Goal: Information Seeking & Learning: Learn about a topic

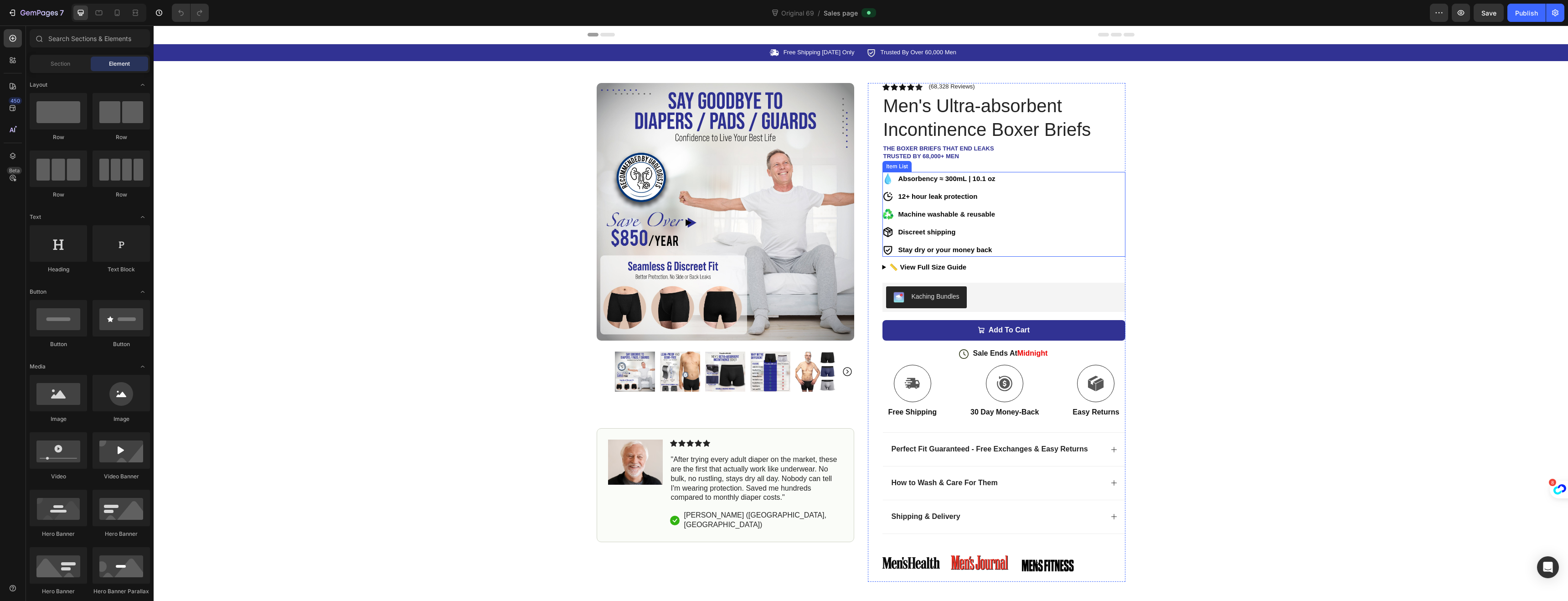
click at [885, 179] on icon at bounding box center [888, 179] width 6 height 11
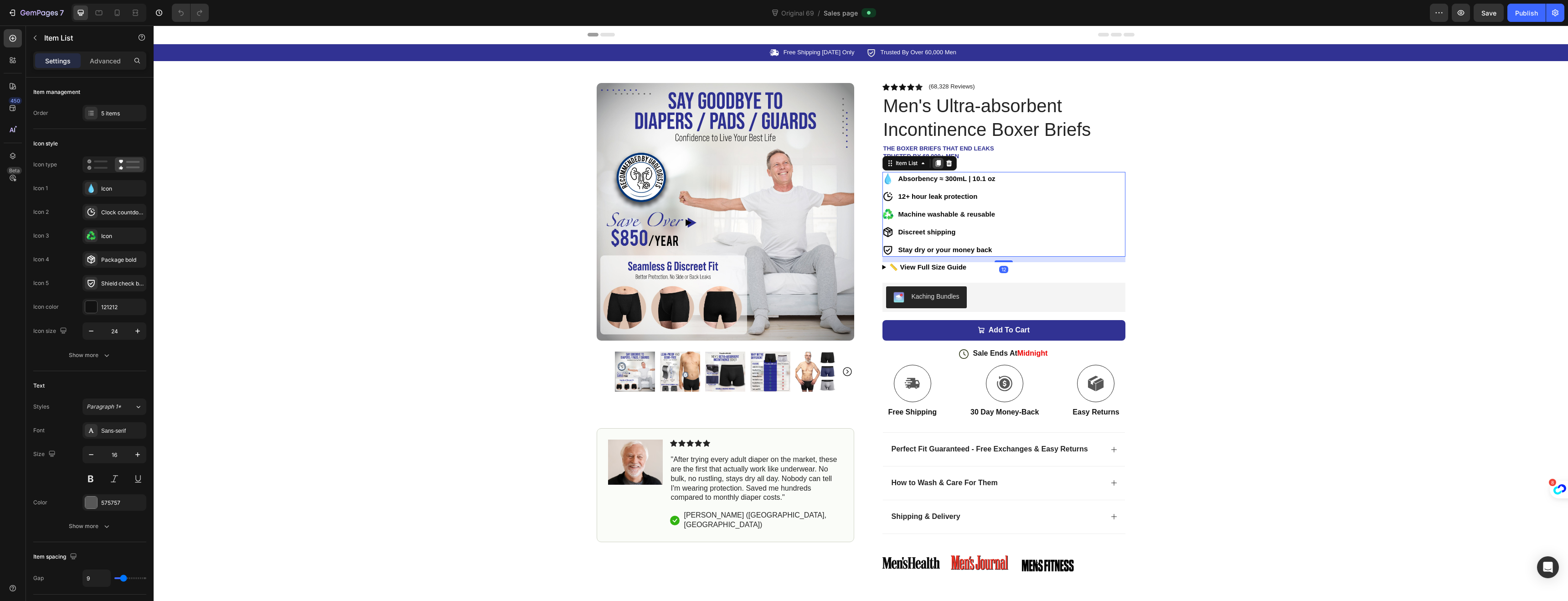
click at [935, 165] on icon at bounding box center [938, 163] width 7 height 7
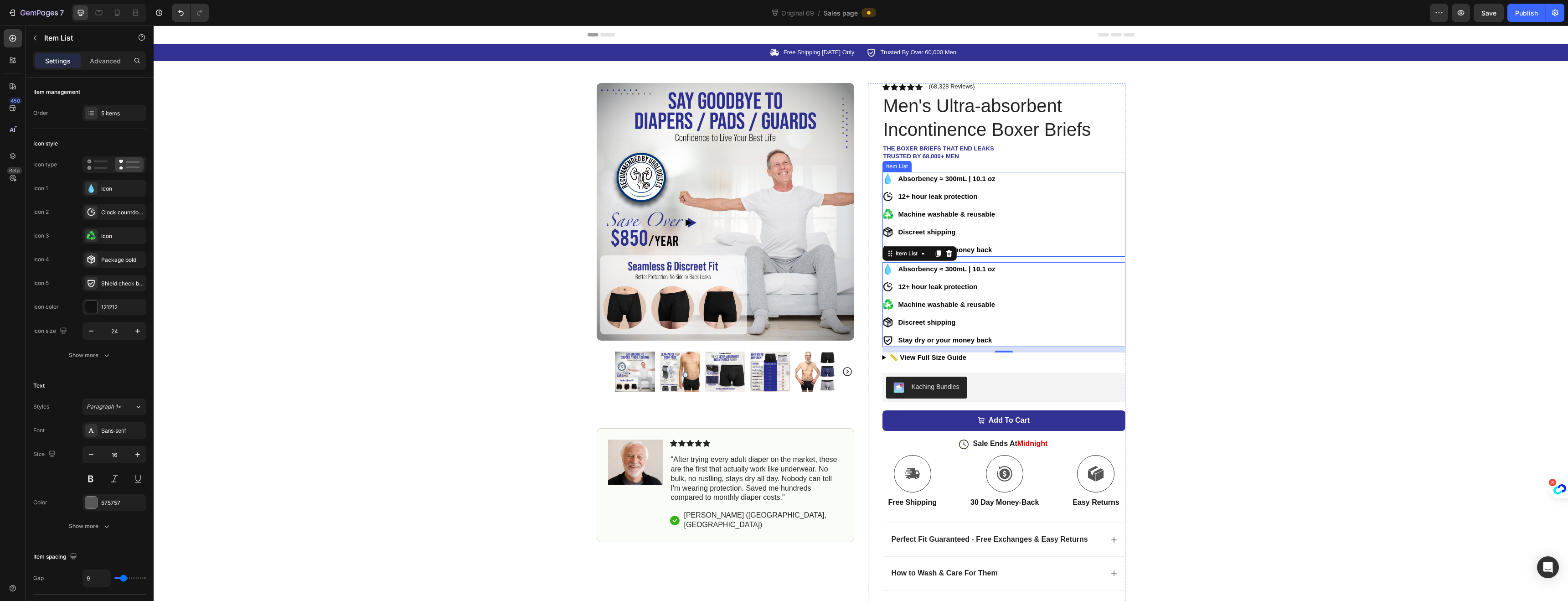
click at [936, 182] on strong "Absorbency ≈ 300mL | 10.1 oz" at bounding box center [947, 178] width 97 height 8
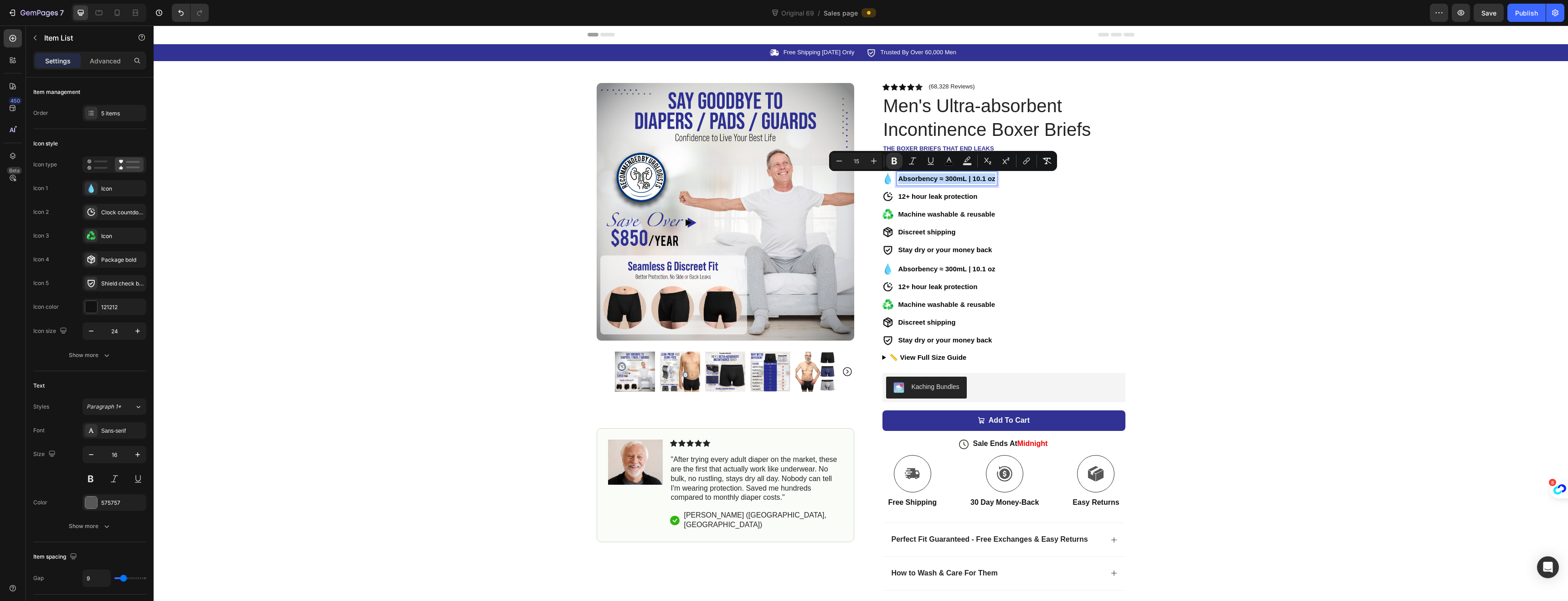
drag, startPoint x: 895, startPoint y: 179, endPoint x: 994, endPoint y: 184, distance: 99.1
click at [994, 184] on div "Absorbency ≈ 300mL | 10.1 oz 12+ hour leak protection Machine washable & reusab…" at bounding box center [1003, 214] width 243 height 85
click at [1010, 201] on div "Absorbency ≈ 300mL | 10.1 oz 12+ hour leak protection Machine washable & reusab…" at bounding box center [1003, 214] width 243 height 85
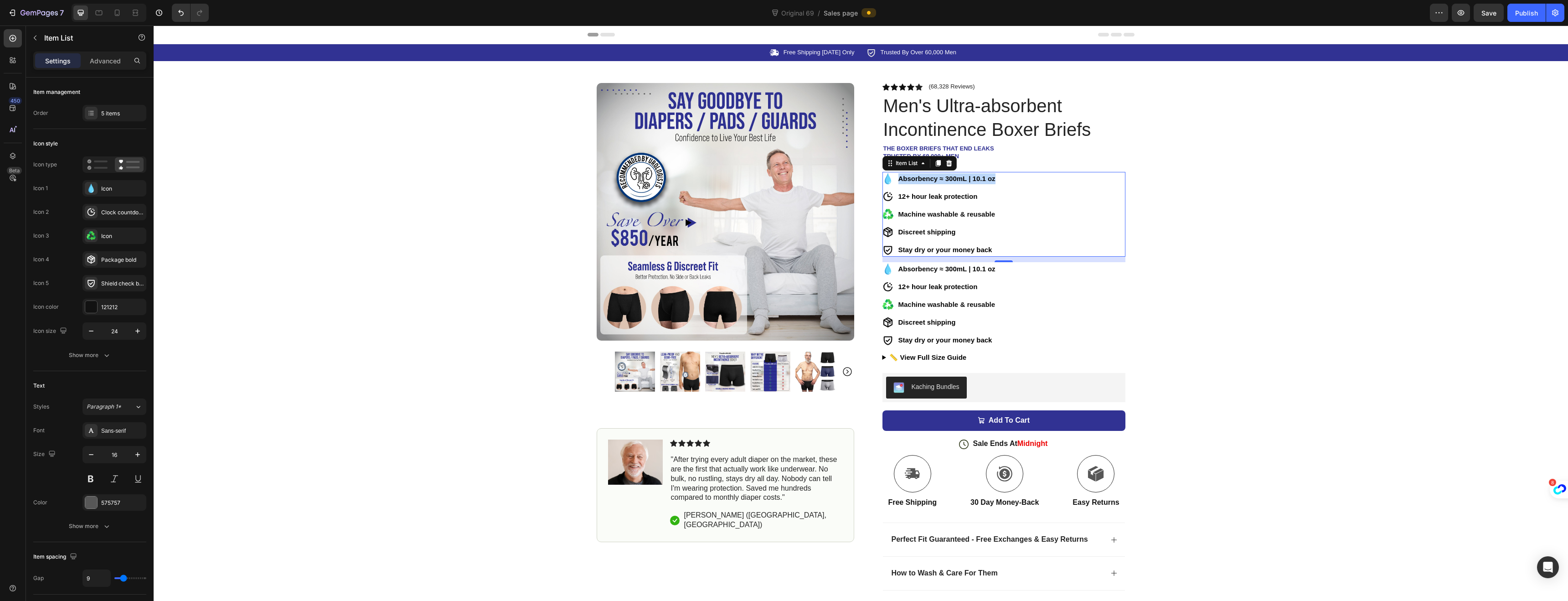
click at [1020, 215] on div "Absorbency ≈ 300mL | 10.1 oz 12+ hour leak protection Machine washable & reusab…" at bounding box center [1003, 214] width 243 height 85
click at [949, 161] on div at bounding box center [949, 164] width 11 height 11
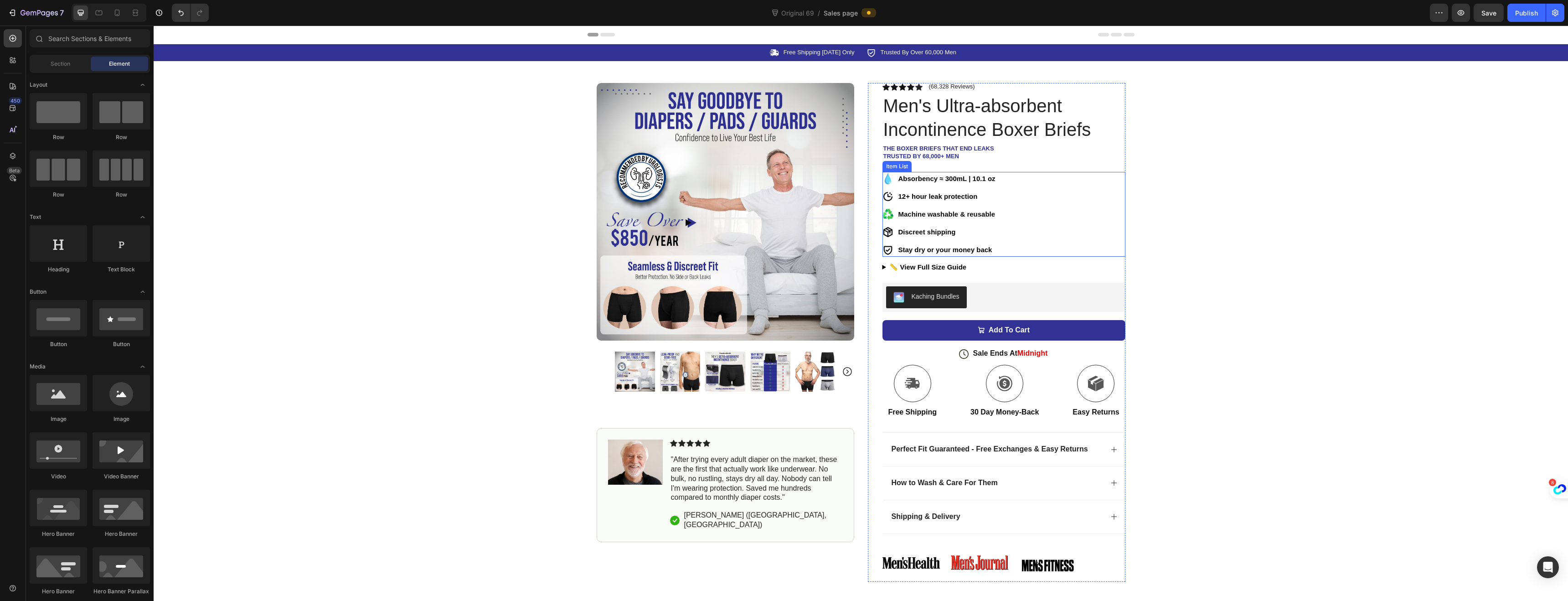
click at [955, 179] on strong "Absorbency ≈ 300mL | 10.1 oz" at bounding box center [947, 178] width 97 height 8
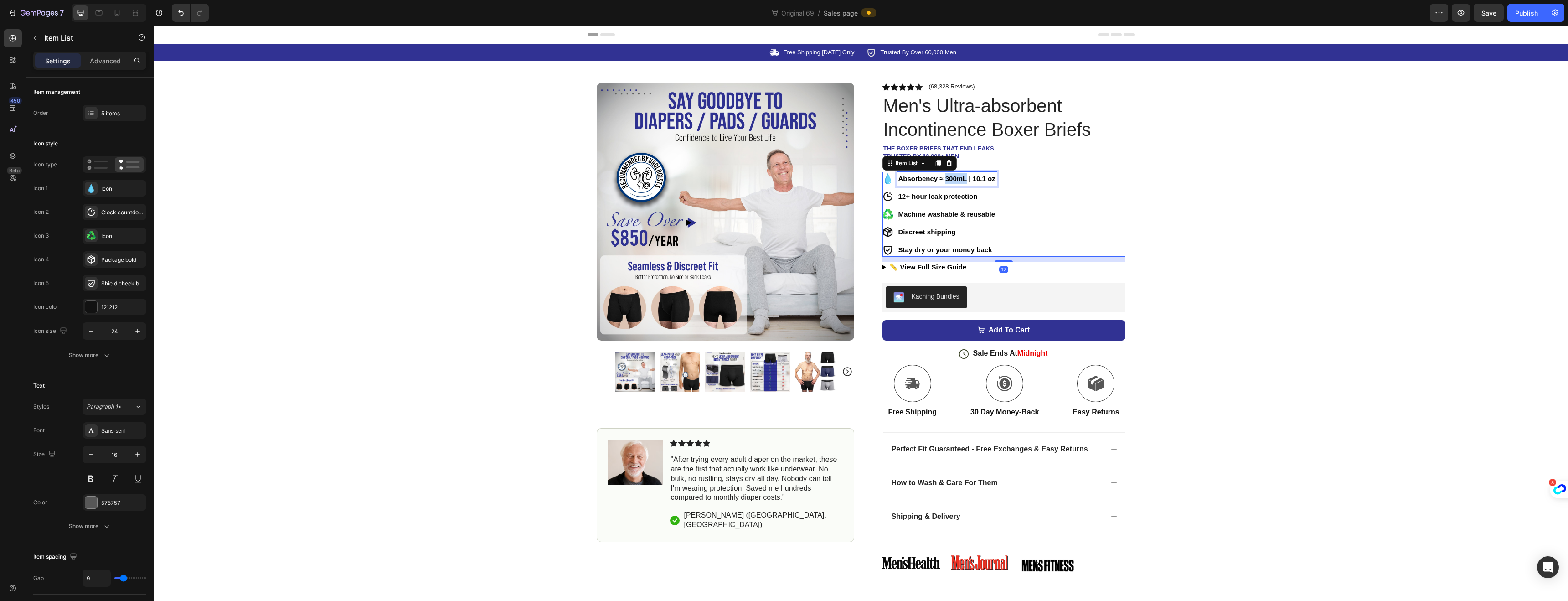
click at [955, 179] on strong "Absorbency ≈ 300mL | 10.1 oz" at bounding box center [947, 178] width 97 height 8
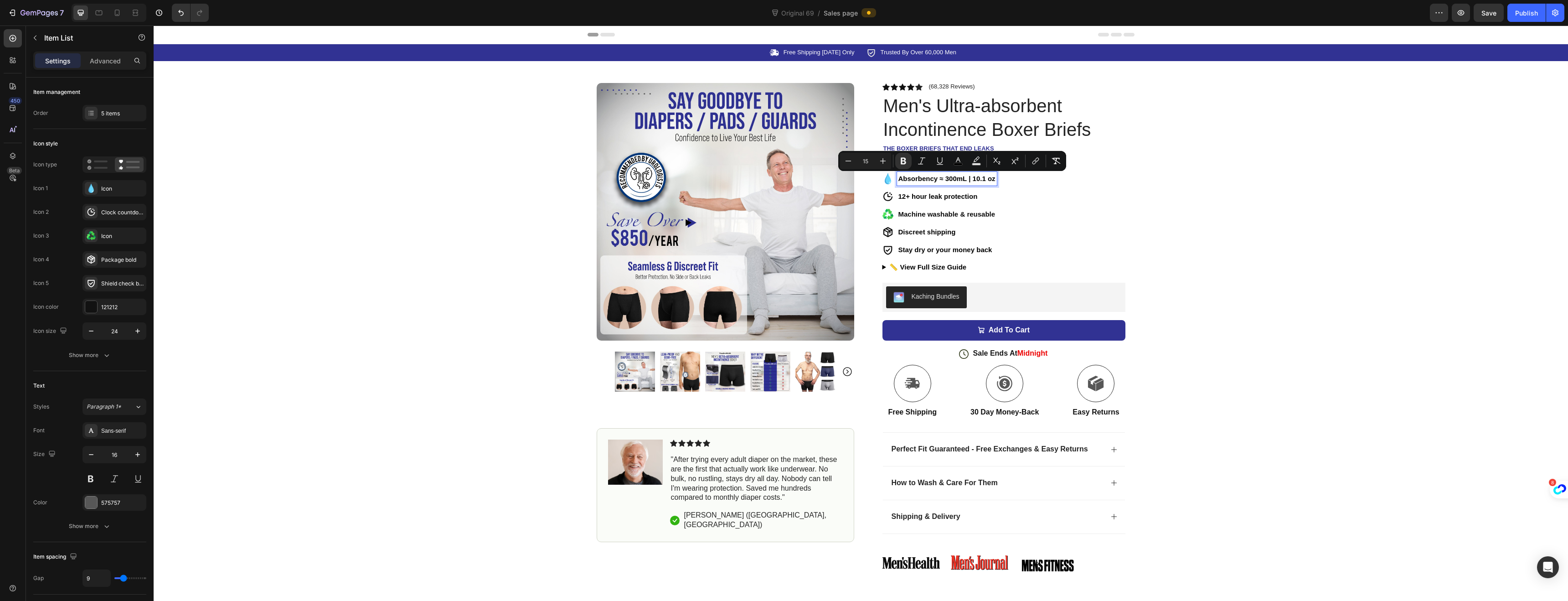
click at [988, 183] on p "Absorbency ≈ 300mL | 10.1 oz" at bounding box center [947, 179] width 97 height 11
drag, startPoint x: 990, startPoint y: 182, endPoint x: 896, endPoint y: 180, distance: 94.0
click at [899, 180] on p "Absorbency ≈ 300mL | 10.1 oz" at bounding box center [947, 179] width 97 height 11
copy strong "Absorbency ≈ 300mL | 10.1 oz"
click at [940, 199] on strong "12+ hour leak protection" at bounding box center [938, 197] width 79 height 8
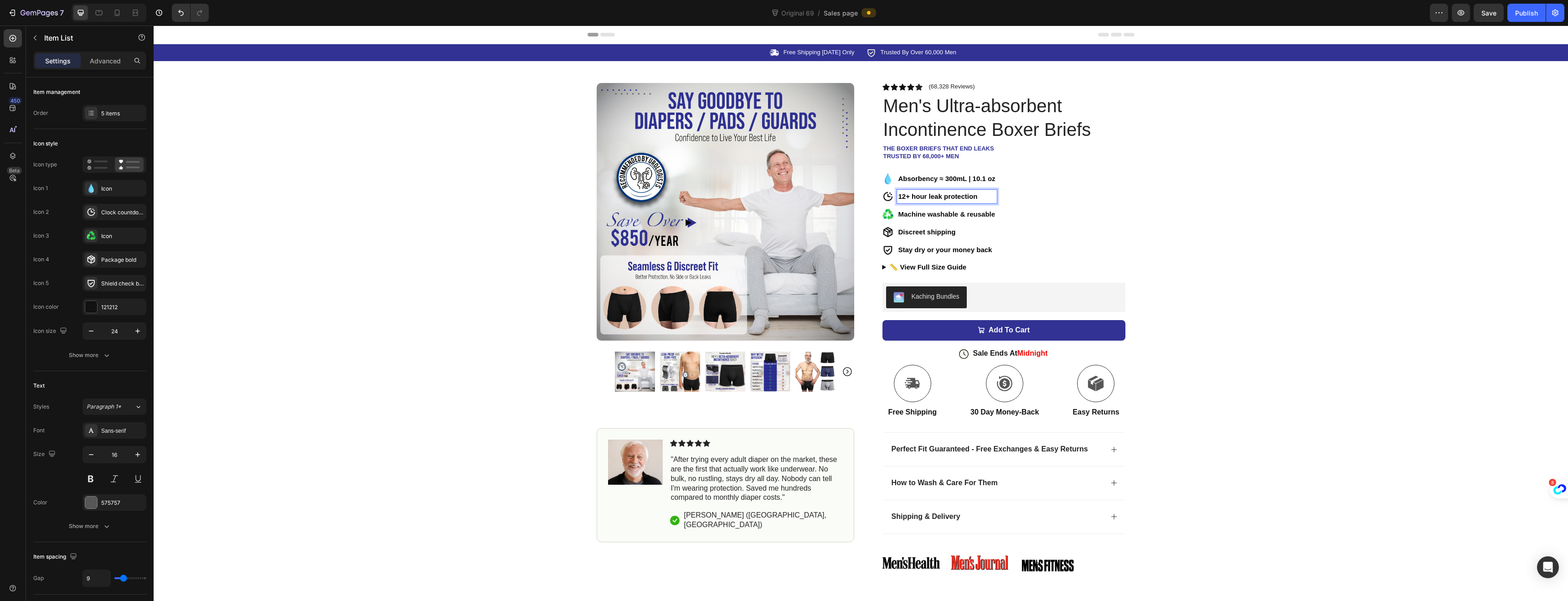
click at [971, 198] on strong "12+ hour leak protection" at bounding box center [938, 197] width 79 height 8
drag, startPoint x: 978, startPoint y: 197, endPoint x: 896, endPoint y: 198, distance: 82.0
click at [899, 198] on p "12+ hour leak protection" at bounding box center [947, 197] width 97 height 11
copy strong "12+ hour leak protection"
click at [990, 216] on strong "Machine washable & reusable" at bounding box center [947, 215] width 97 height 8
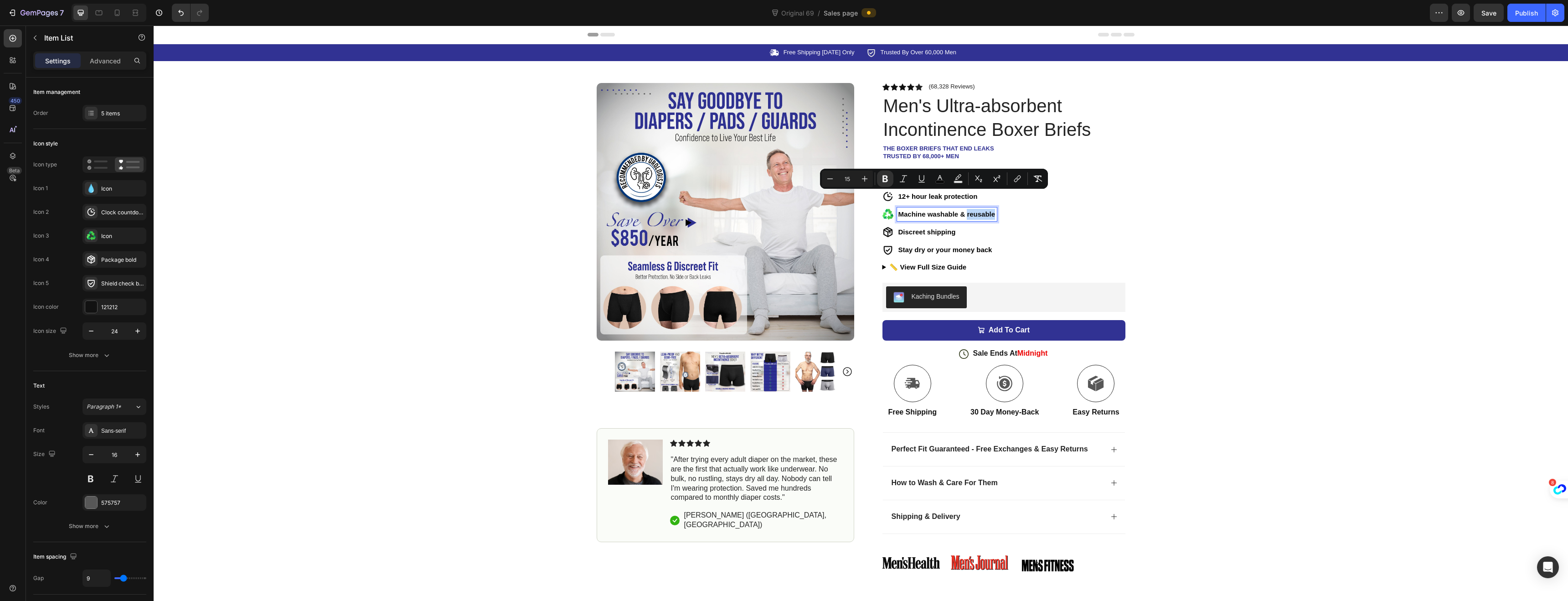
click at [990, 216] on strong "Machine washable & reusable" at bounding box center [947, 215] width 97 height 8
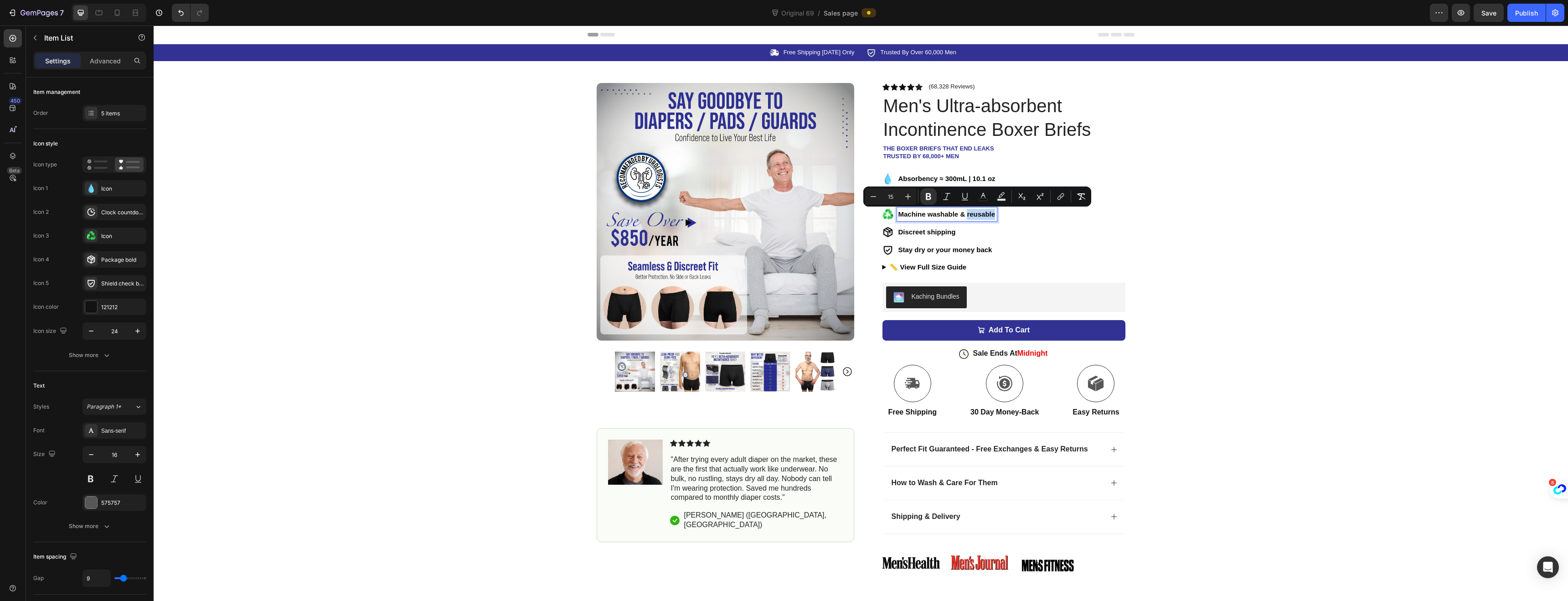
click at [990, 215] on strong "Machine washable & reusable" at bounding box center [947, 215] width 97 height 8
drag, startPoint x: 992, startPoint y: 215, endPoint x: 896, endPoint y: 215, distance: 96.0
click at [897, 215] on div "Machine washable & reusable" at bounding box center [947, 214] width 100 height 14
copy strong "Machine washable & reusable"
click at [936, 232] on strong "Discreet shipping" at bounding box center [927, 232] width 57 height 8
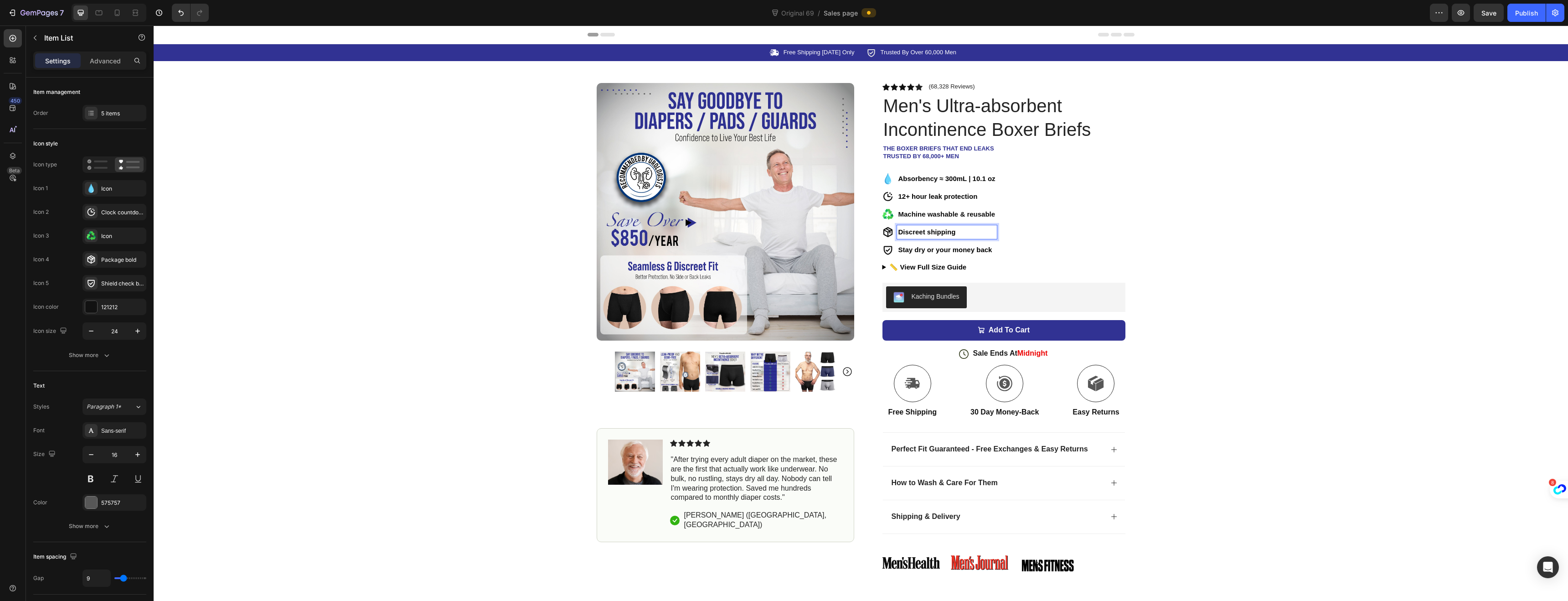
click at [955, 233] on p "Discreet shipping" at bounding box center [947, 232] width 97 height 11
drag, startPoint x: 955, startPoint y: 233, endPoint x: 897, endPoint y: 230, distance: 58.1
click at [899, 230] on p "Discreet shipping" at bounding box center [947, 232] width 97 height 11
copy strong "Discreet shipping"
click at [983, 247] on strong "Stay dry or your money back" at bounding box center [945, 250] width 94 height 8
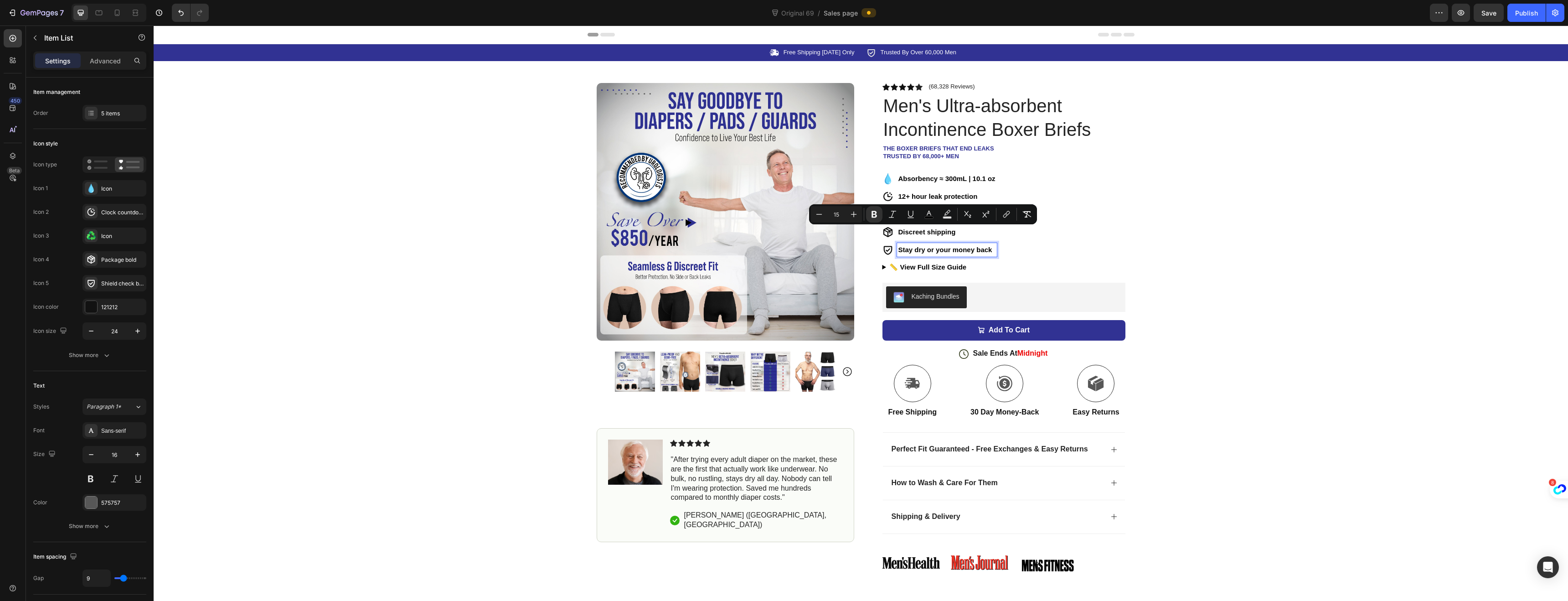
click at [986, 247] on strong "Stay dry or your money back" at bounding box center [945, 250] width 94 height 8
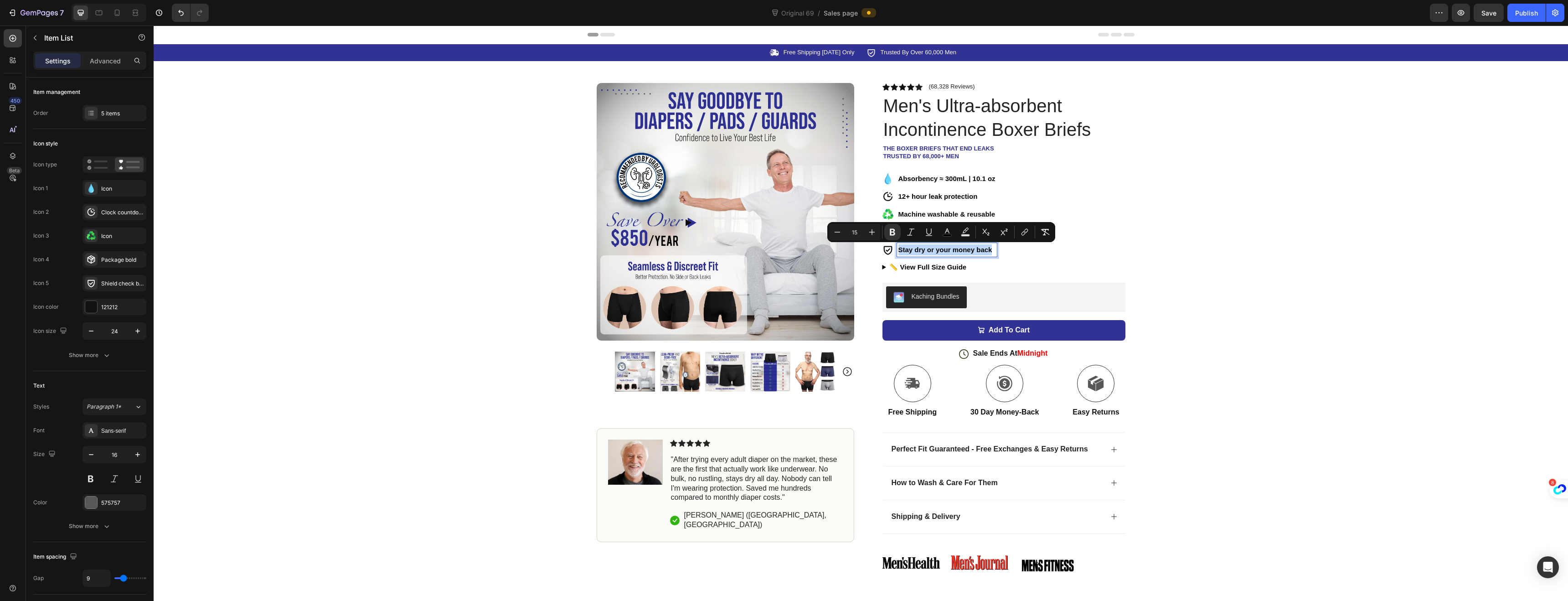
drag, startPoint x: 988, startPoint y: 248, endPoint x: 896, endPoint y: 254, distance: 92.2
click at [899, 254] on p "Stay dry or your money back" at bounding box center [947, 250] width 97 height 11
copy strong "Stay dry or your money back"
click at [924, 268] on summary "📏 View Full Size Guide" at bounding box center [1003, 267] width 243 height 10
